Goal: Check status: Check status

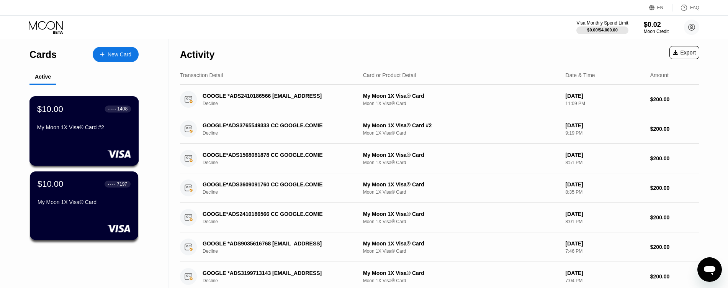
click at [104, 130] on div "My Moon 1X Visa® Card #2" at bounding box center [84, 127] width 94 height 6
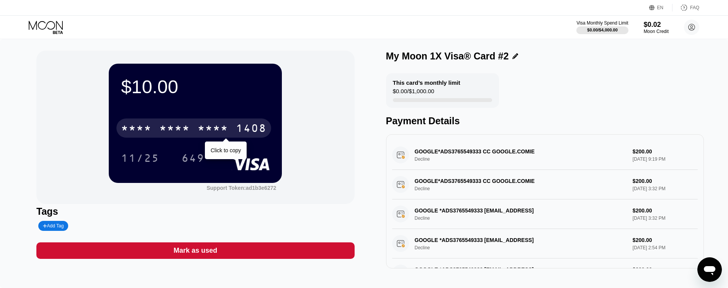
click at [237, 128] on div "1408" at bounding box center [251, 129] width 31 height 12
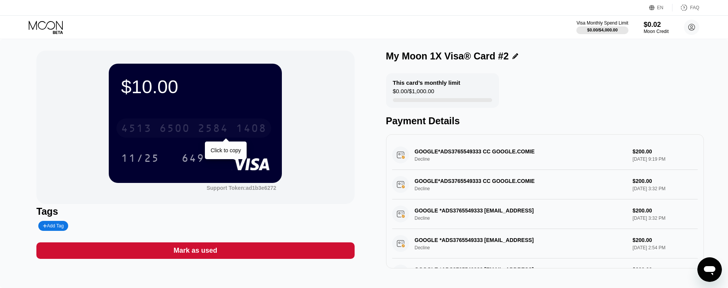
click at [245, 131] on div "1408" at bounding box center [251, 129] width 31 height 12
click at [39, 30] on icon at bounding box center [47, 27] width 36 height 13
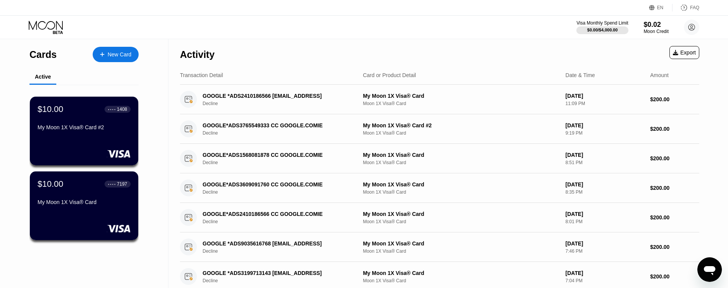
click at [75, 205] on div "My Moon 1X Visa® Card" at bounding box center [84, 202] width 93 height 6
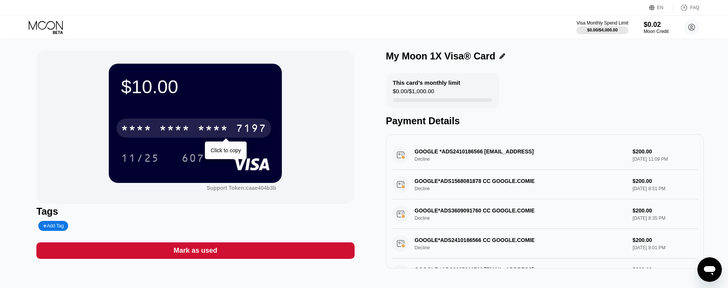
click at [157, 123] on div "* * * * * * * * * * * * 7197" at bounding box center [193, 127] width 155 height 19
